Goal: Find specific page/section: Find specific page/section

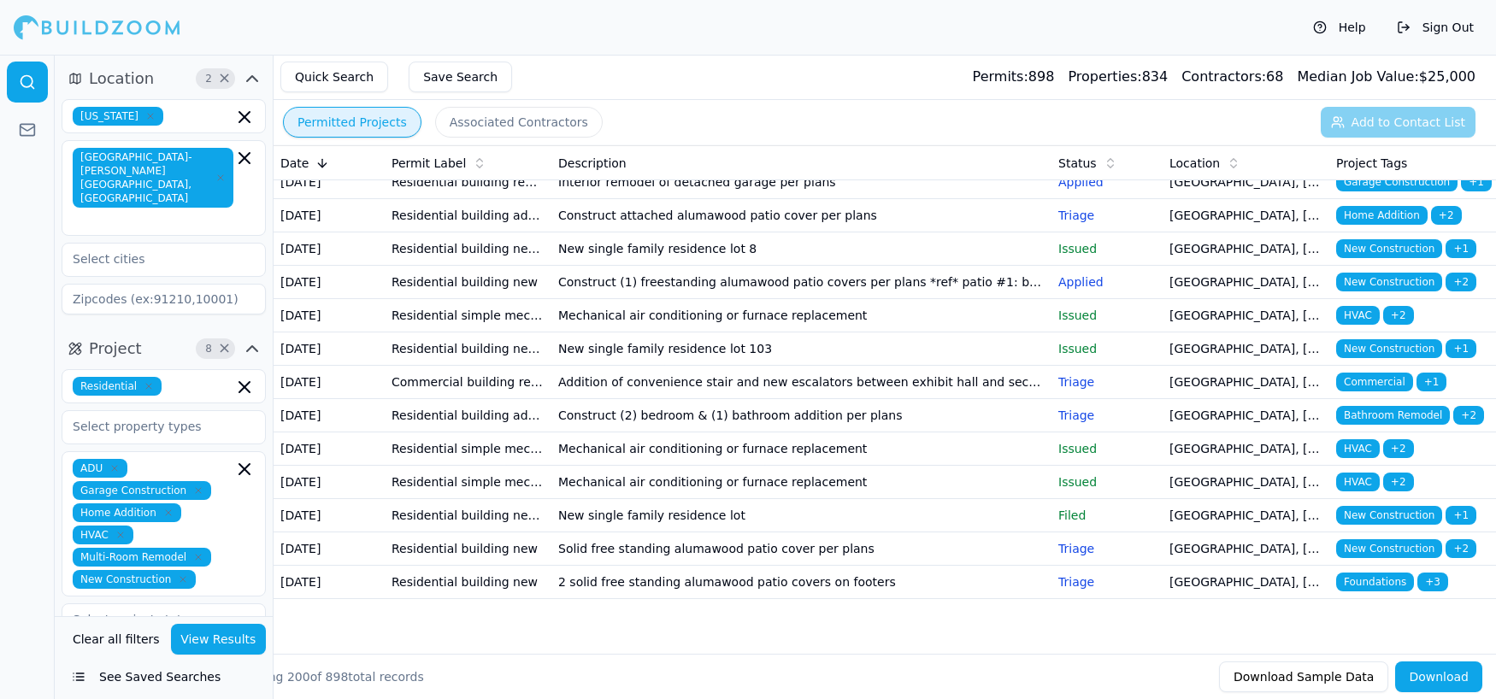
scroll to position [6797, 0]
